Goal: Information Seeking & Learning: Learn about a topic

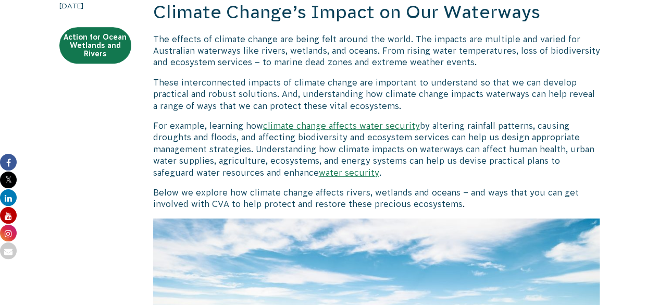
scroll to position [258, 0]
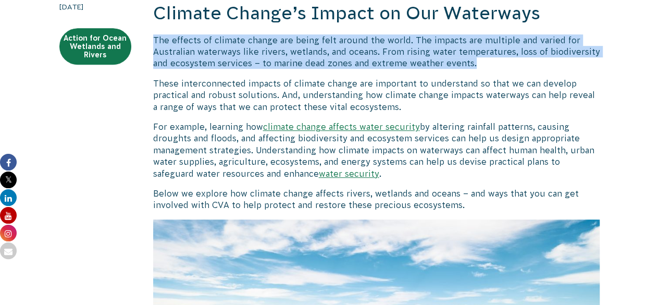
drag, startPoint x: 153, startPoint y: 37, endPoint x: 546, endPoint y: 63, distance: 393.9
click at [546, 63] on p "The effects of climate change are being felt around the world. The impacts are …" at bounding box center [376, 51] width 447 height 35
copy p "The effects of climate change are being felt around the world. The impacts are …"
click at [547, 68] on p "The effects of climate change are being felt around the world. The impacts are …" at bounding box center [376, 51] width 447 height 35
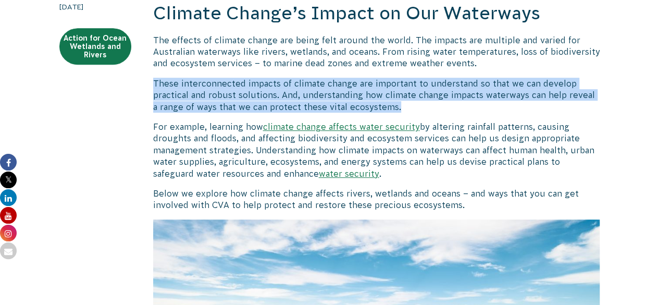
drag, startPoint x: 153, startPoint y: 80, endPoint x: 402, endPoint y: 102, distance: 249.9
click at [402, 102] on p "These interconnected impacts of climate change are important to understand so t…" at bounding box center [376, 95] width 447 height 35
copy p "These interconnected impacts of climate change are important to understand so t…"
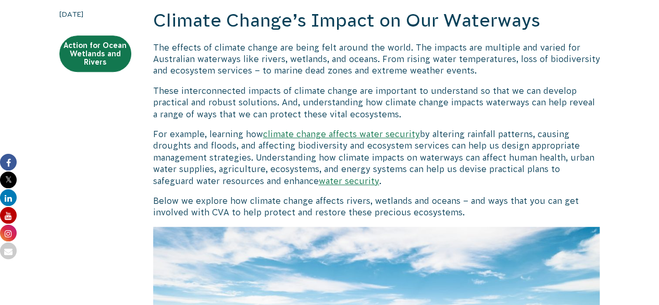
scroll to position [250, 0]
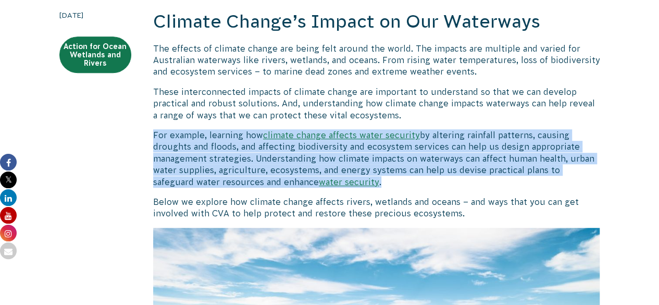
drag, startPoint x: 153, startPoint y: 132, endPoint x: 381, endPoint y: 178, distance: 233.1
copy p "For example, learning how climate change affects water security by altering rai…"
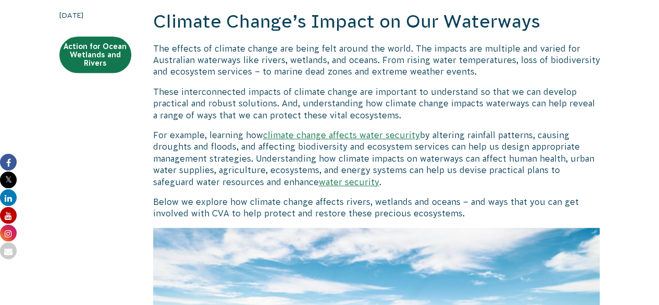
click at [165, 87] on p "These interconnected impacts of climate change are important to understand so t…" at bounding box center [376, 103] width 447 height 35
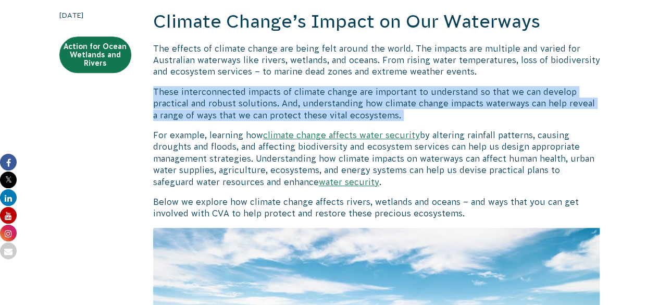
click at [165, 87] on p "These interconnected impacts of climate change are important to understand so t…" at bounding box center [376, 103] width 447 height 35
copy div "These interconnected impacts of climate change are important to understand so t…"
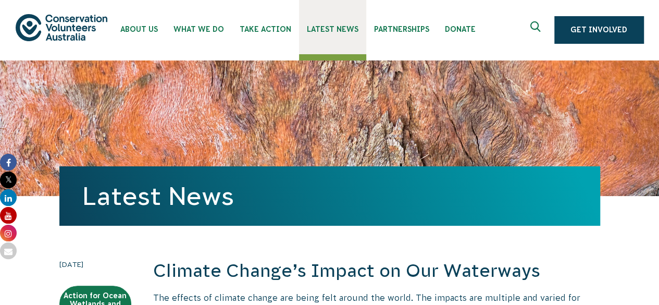
scroll to position [0, 0]
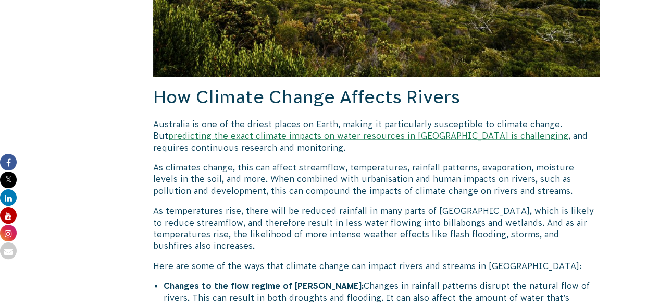
scroll to position [652, 0]
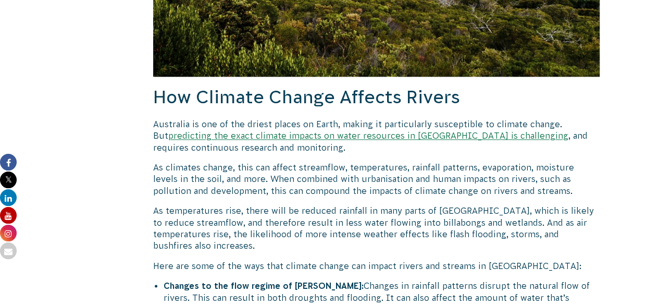
scroll to position [652, 0]
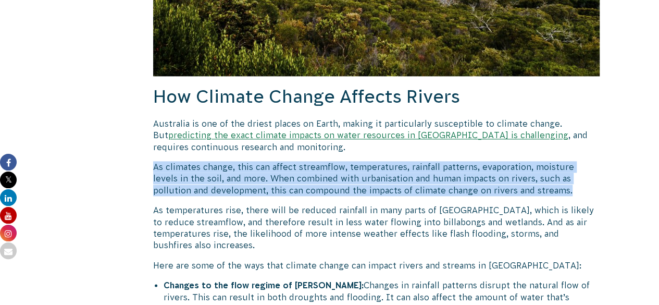
drag, startPoint x: 166, startPoint y: 163, endPoint x: 530, endPoint y: 195, distance: 365.9
copy p "As climates change, this can affect streamflow, temperatures, rainfall patterns…"
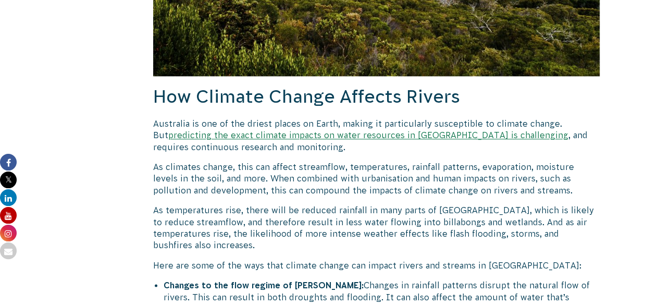
click at [438, 215] on p "As temperatures rise, there will be reduced rainfall in many parts of [GEOGRAPH…" at bounding box center [376, 227] width 447 height 47
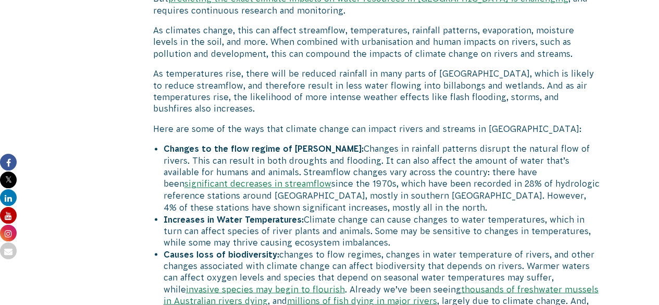
scroll to position [794, 0]
